Goal: Task Accomplishment & Management: Use online tool/utility

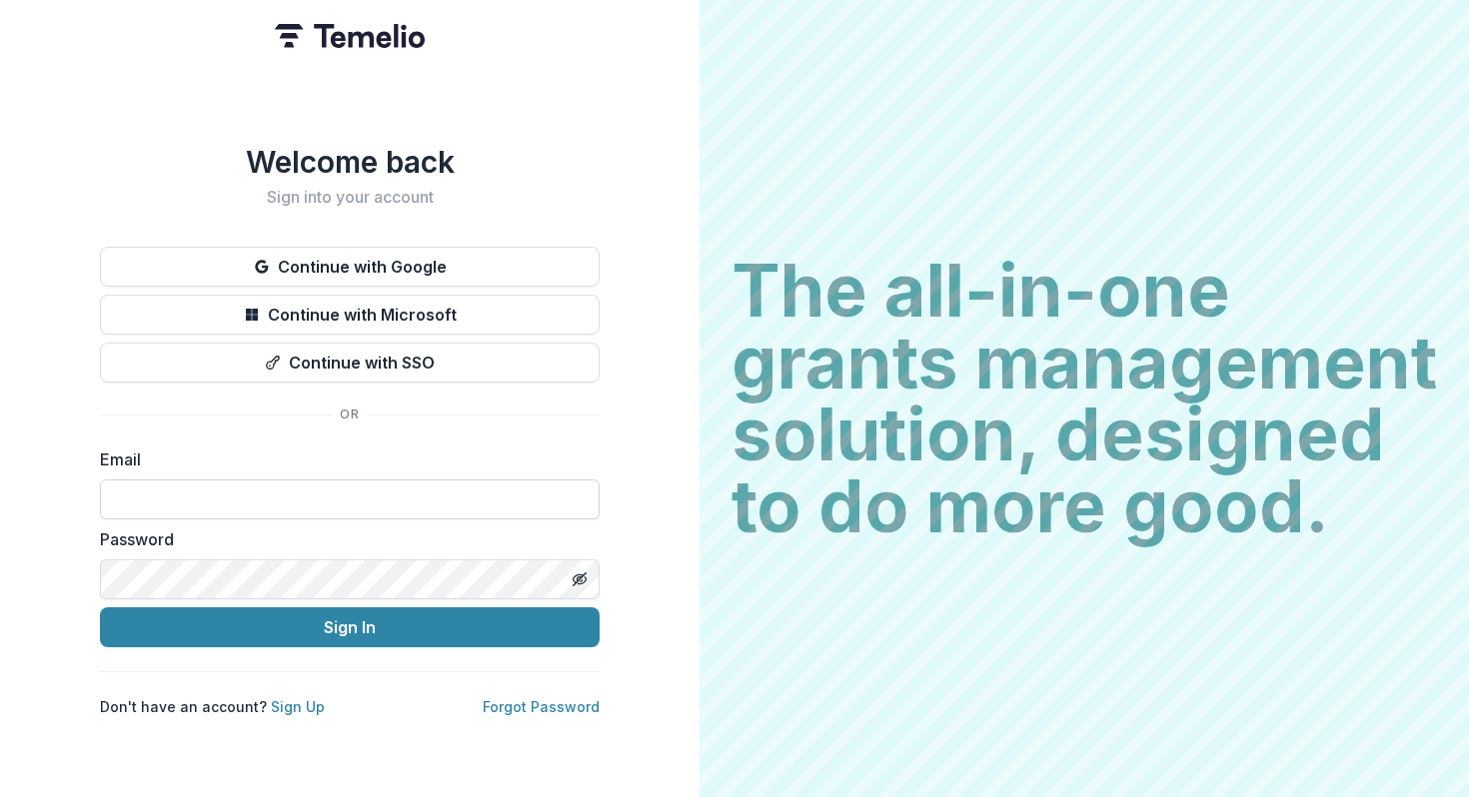
click at [368, 496] on input at bounding box center [350, 500] width 500 height 40
type input "**********"
click at [100, 607] on button "Sign In" at bounding box center [350, 627] width 500 height 40
